Goal: Find specific fact: Find specific fact

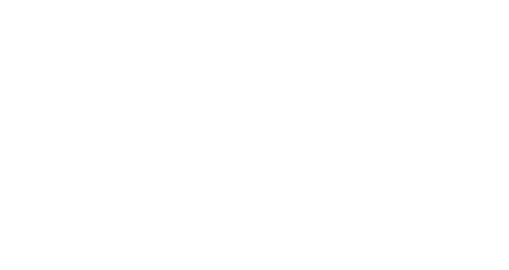
click at [384, 47] on div at bounding box center [254, 135] width 509 height 270
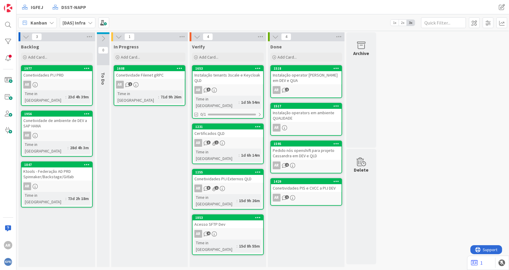
click at [236, 184] on div "AR 3 1" at bounding box center [228, 188] width 71 height 8
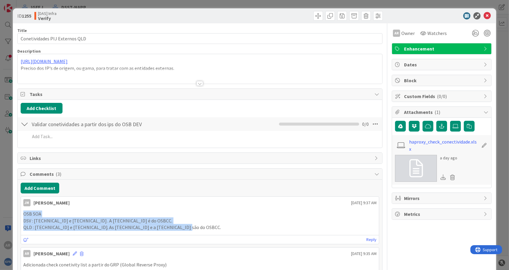
drag, startPoint x: 177, startPoint y: 227, endPoint x: 20, endPoint y: 214, distance: 157.8
click at [21, 214] on div "[PERSON_NAME] [DATE] 9:37 AM OSB SOA DSV : [TECHNICAL_ID] e [TECHNICAL_ID] . A …" at bounding box center [200, 220] width 359 height 48
copy div "OSB SOA DSV : [TECHNICAL_ID] e [TECHNICAL_ID] . A [TECHNICAL_ID] é do OSBCC. QL…"
click at [168, 225] on p "QLD : [TECHNICAL_ID] e [TECHNICAL_ID]. As [TECHNICAL_ID] e a [TECHNICAL_ID] são…" at bounding box center [199, 227] width 353 height 7
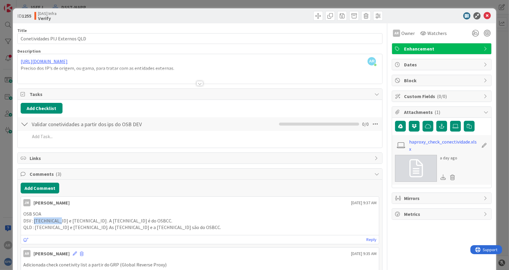
drag, startPoint x: 34, startPoint y: 221, endPoint x: 57, endPoint y: 221, distance: 22.4
click at [57, 221] on p "DSV : [TECHNICAL_ID] e [TECHNICAL_ID] . A [TECHNICAL_ID] é do OSBCC." at bounding box center [199, 220] width 353 height 7
